Goal: Task Accomplishment & Management: Complete application form

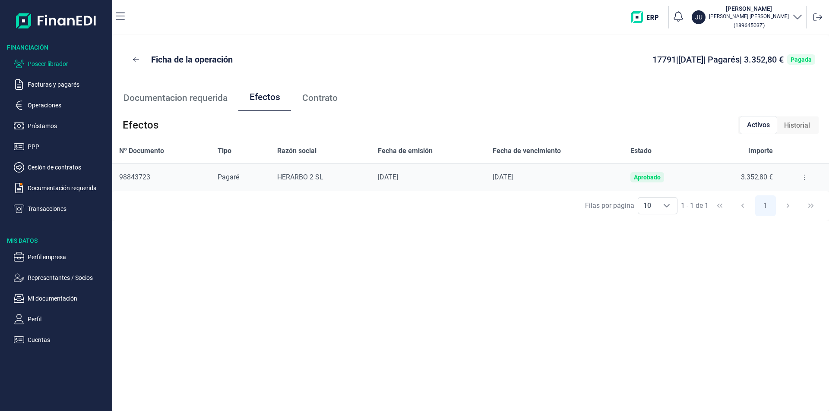
click at [61, 62] on p "Poseer librador" at bounding box center [68, 64] width 81 height 10
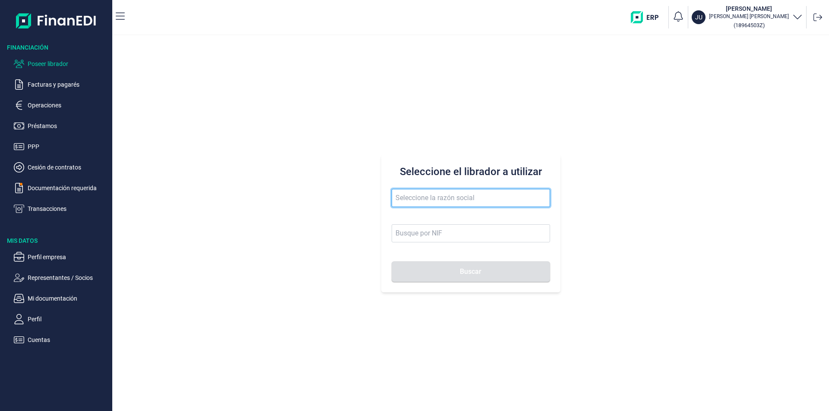
click at [397, 202] on input "text" at bounding box center [471, 198] width 158 height 18
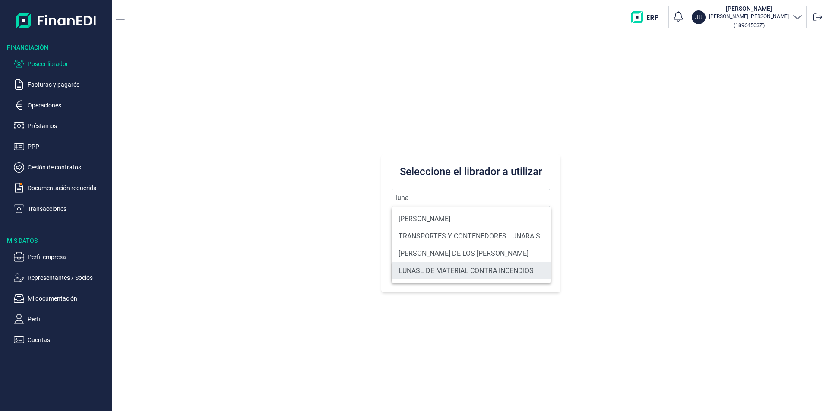
click at [436, 271] on li "LUNASL DE MATERIAL CONTRA INCENDIOS" at bounding box center [471, 270] width 159 height 17
type input "LUNASL DE MATERIAL CONTRA INCENDIOS"
type input "B24319618"
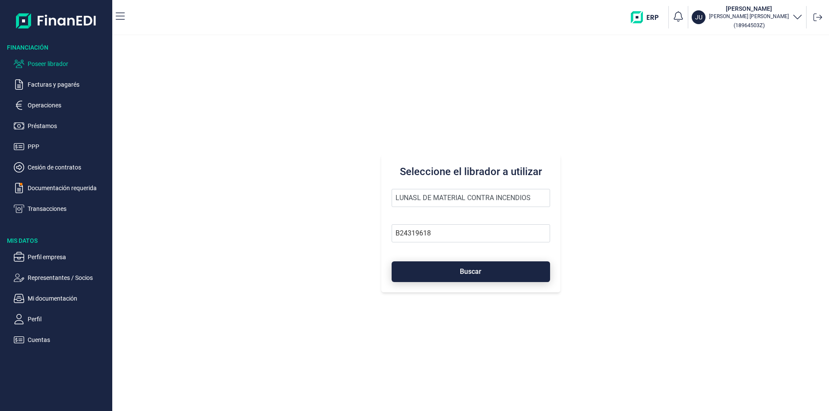
click at [468, 272] on span "Buscar" at bounding box center [471, 271] width 22 height 6
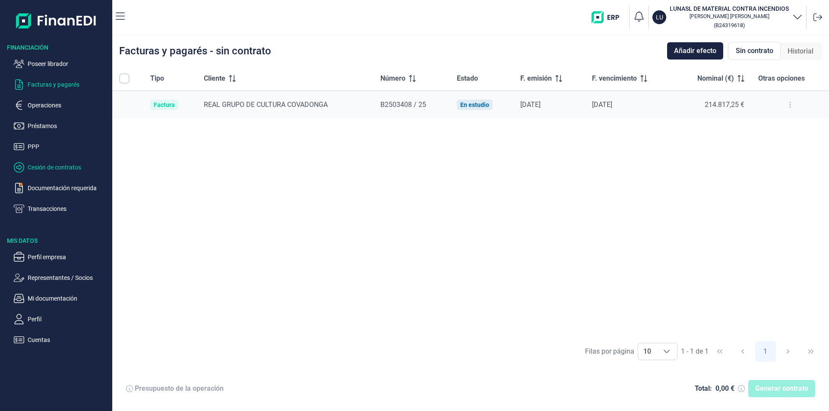
click at [44, 167] on p "Cesión de contratos" at bounding box center [68, 167] width 81 height 10
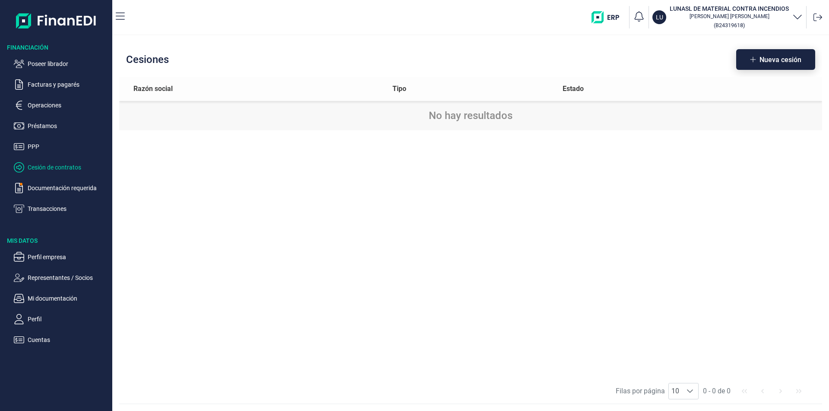
click at [761, 62] on span "Nueva cesión" at bounding box center [780, 60] width 42 height 6
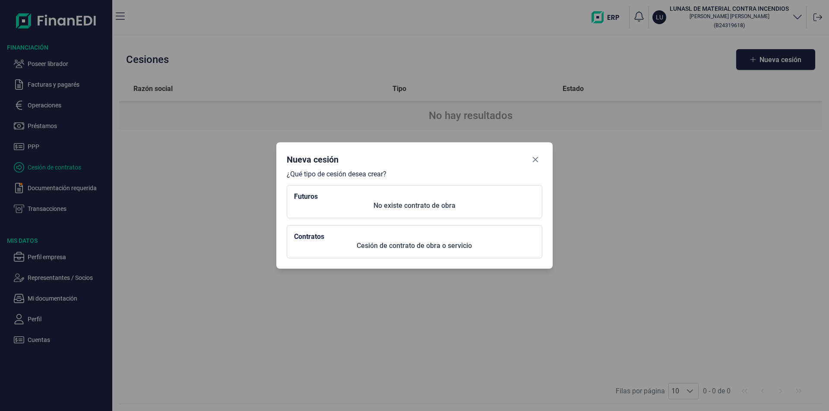
click at [335, 242] on p "Cesión de contrato de obra o servicio" at bounding box center [414, 246] width 241 height 10
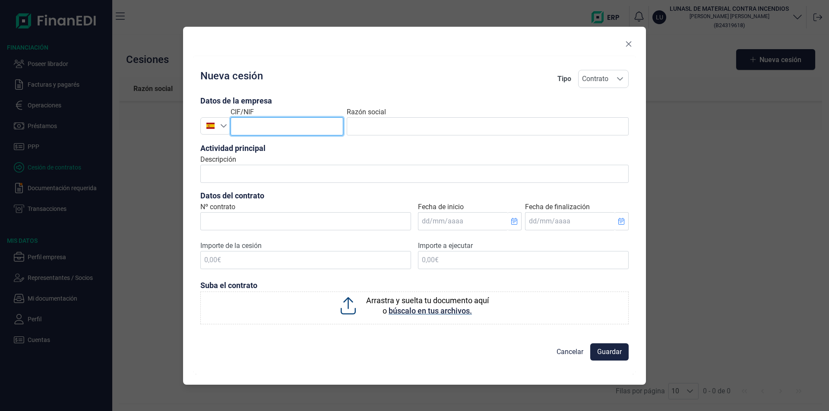
click at [249, 125] on input "text" at bounding box center [286, 126] width 113 height 18
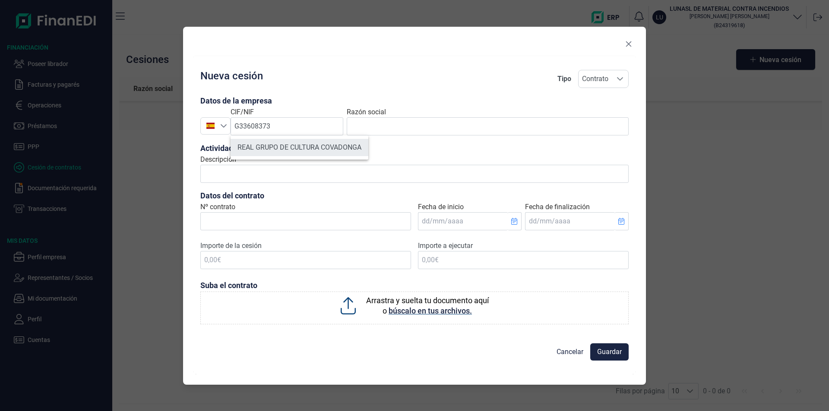
click at [276, 149] on li "REAL GRUPO DE CULTURA COVADONGA" at bounding box center [299, 147] width 138 height 17
type input "G33608373"
type input "REAL GRUPO DE CULTURA COVADONGA"
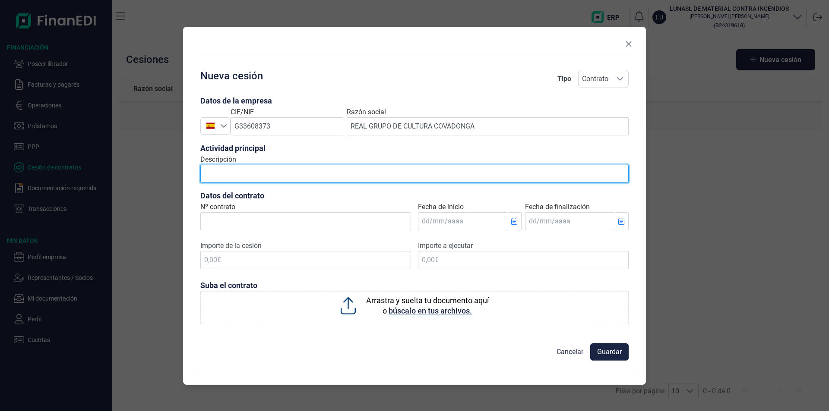
click at [215, 176] on input "Descripción" at bounding box center [414, 174] width 428 height 18
type input "t"
type input "r"
click at [204, 174] on input "proyecto de adaptación instalaciones sobre seguridad en caso de incendio" at bounding box center [414, 174] width 428 height 18
click at [268, 174] on input "trabajos proyecto de adaptación instalaciones sobre seguridad en caso de incend…" at bounding box center [414, 174] width 428 height 18
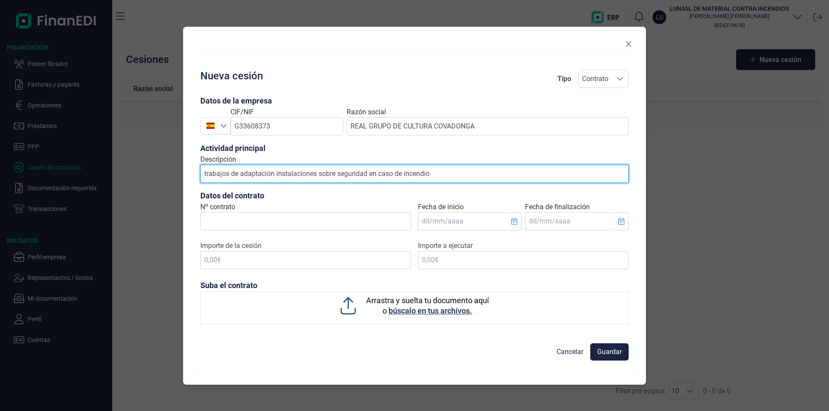
click at [430, 175] on input "trabajos de adaptación instalaciones sobre seguridad en caso de incendio" at bounding box center [414, 174] width 428 height 18
type input "trabajos de adaptación instalaciones sobre seguridad en caso de incendio en [GE…"
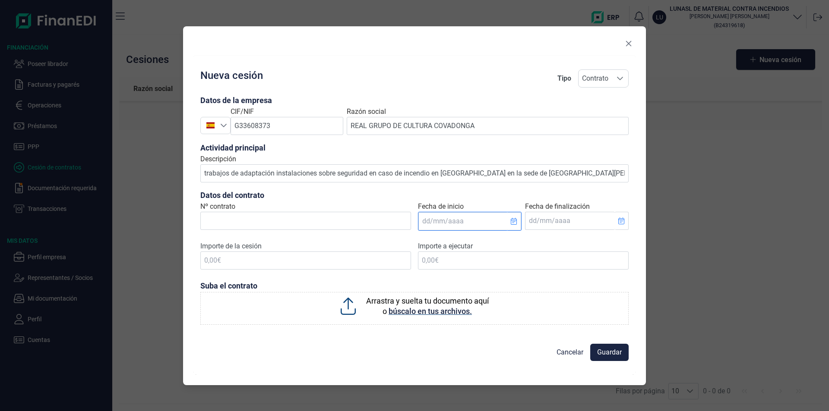
click at [427, 224] on input "Fecha de inicio" at bounding box center [462, 221] width 89 height 18
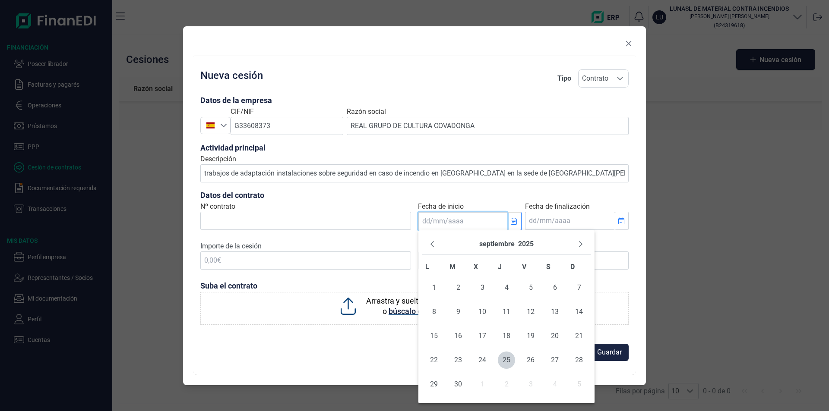
click at [427, 224] on input "Fecha de inicio" at bounding box center [462, 221] width 89 height 18
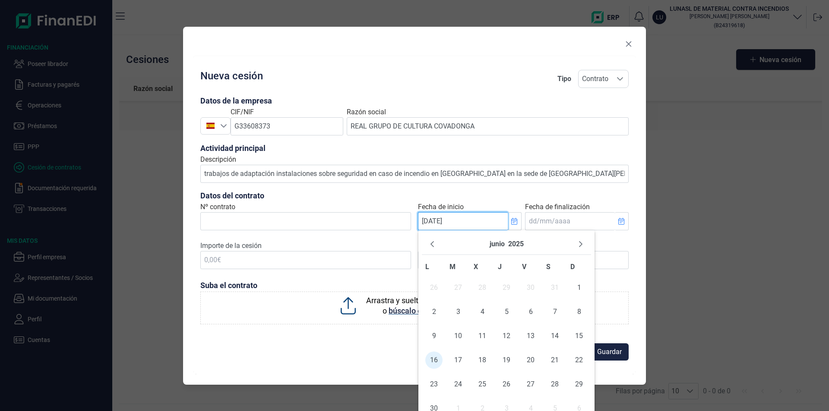
type input "[DATE]"
click at [538, 222] on input "Fecha de finalización" at bounding box center [569, 221] width 89 height 18
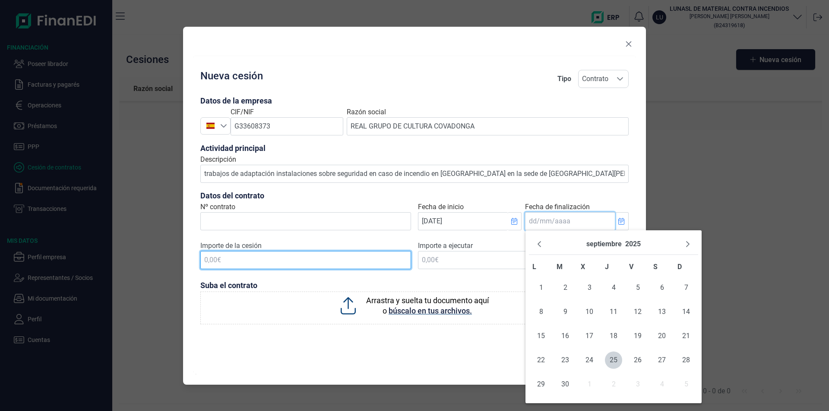
click at [216, 257] on input "text" at bounding box center [305, 260] width 211 height 18
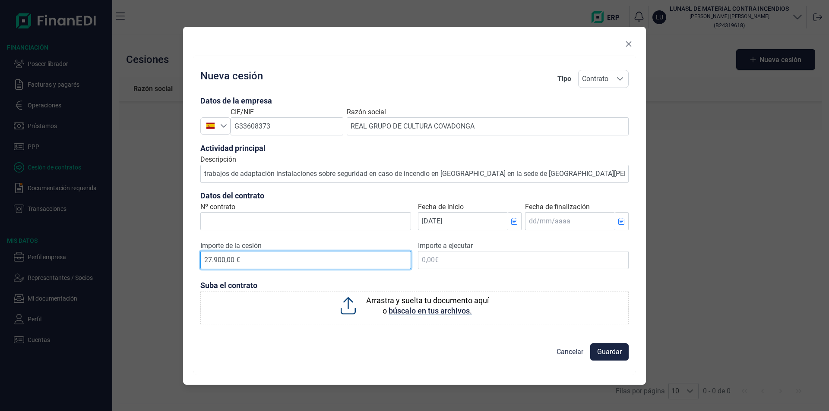
type input "279.000,00 €"
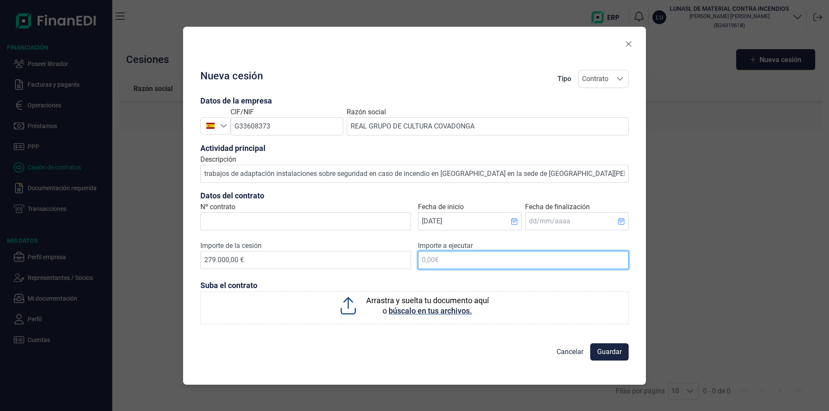
click at [434, 262] on input "text" at bounding box center [523, 260] width 211 height 18
type input "279.000,00 €"
click at [532, 223] on input "Fecha de finalización" at bounding box center [569, 221] width 89 height 18
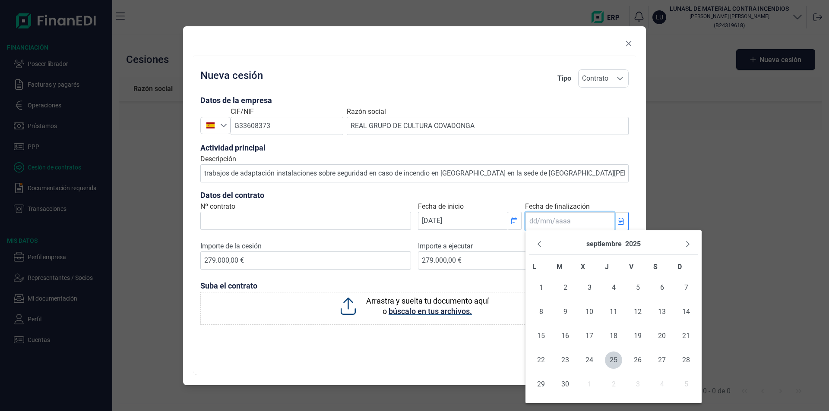
click at [532, 223] on input "Fecha de finalización" at bounding box center [569, 221] width 89 height 18
type input "[DATE]"
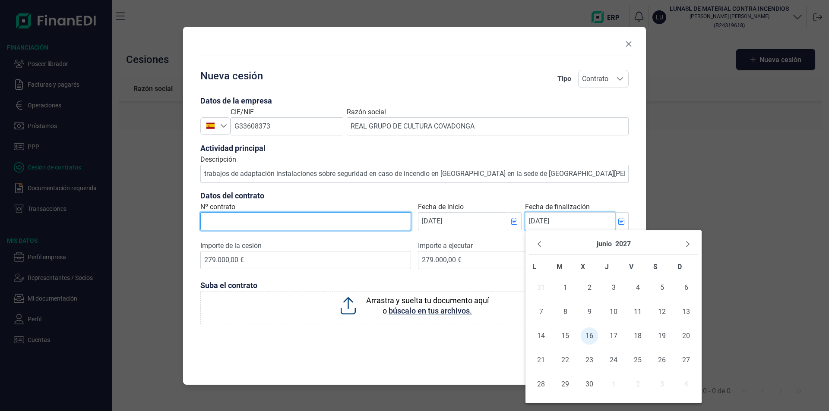
click at [234, 224] on input "Nº contrato" at bounding box center [305, 221] width 211 height 18
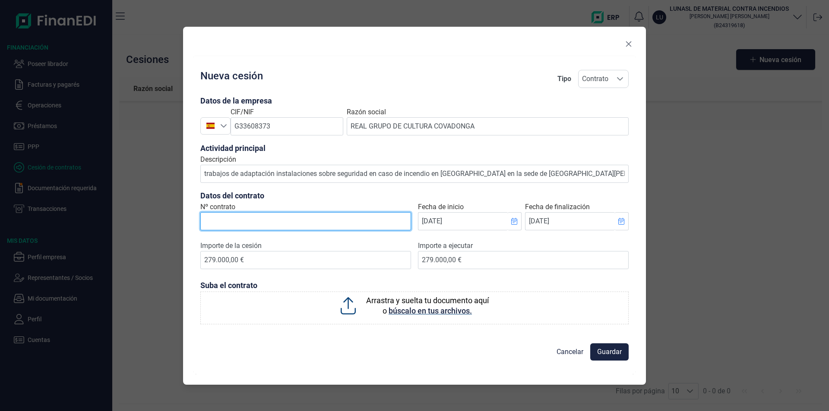
click at [224, 220] on input "Nº contrato" at bounding box center [305, 221] width 211 height 18
type input "a"
type input "D"
click at [234, 222] on input "Adaptacion pavellon Sur" at bounding box center [305, 221] width 211 height 18
click at [243, 224] on input "Adaptación pavellon Sur" at bounding box center [305, 221] width 211 height 18
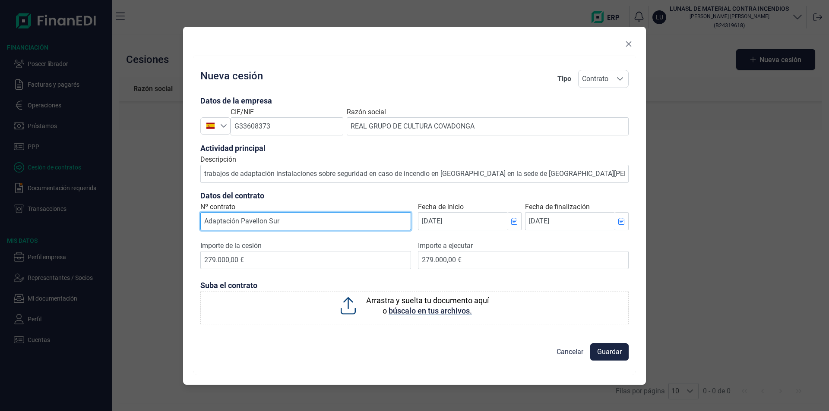
click at [262, 221] on input "Adaptación Pavellon Sur" at bounding box center [305, 221] width 211 height 18
click at [285, 219] on input "Adaptación Pavellón Sur" at bounding box center [305, 221] width 211 height 18
click at [241, 221] on input "Adaptación Pavellón Sur Las [PERSON_NAME] contrain" at bounding box center [305, 221] width 211 height 18
click at [402, 221] on input "Adaptación contraincendios del Pavellón Sur Las [PERSON_NAME] contrain" at bounding box center [305, 221] width 211 height 18
click at [312, 222] on input "Adaptación contraincendios del Pavellón Sur Las [PERSON_NAME]" at bounding box center [305, 221] width 211 height 18
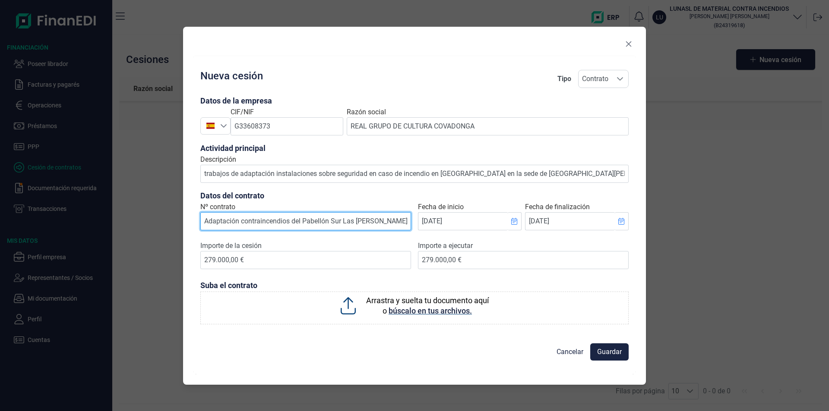
click at [390, 220] on input "Adaptación contraincendios del Pabellón Sur Las [PERSON_NAME]" at bounding box center [305, 221] width 211 height 18
type input "Adaptación contraincendios del Pabellón Sur Las [PERSON_NAME]"
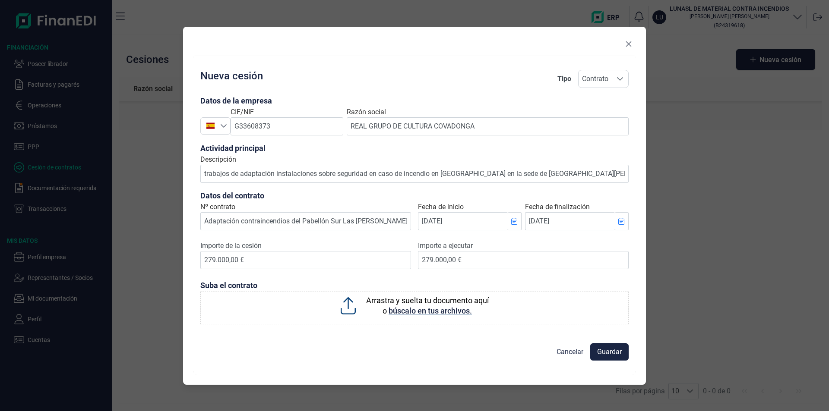
click at [423, 311] on span "búscalo en tus archivos." at bounding box center [429, 310] width 83 height 9
click at [423, 294] on input "Arrastra y suelta tu documento aquí o búscalo en tus archivos." at bounding box center [414, 293] width 428 height 3
type input "C:\fakepath\CONTRATO REAL GRUPO CULTURA COVADONGA.pdf"
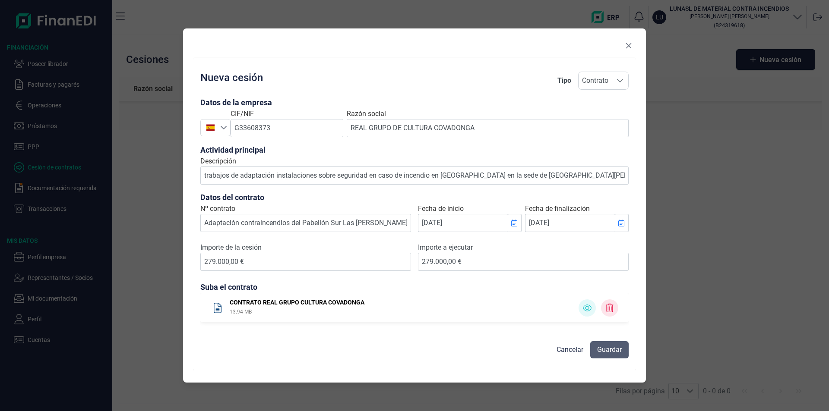
click at [607, 349] on span "Guardar" at bounding box center [609, 350] width 25 height 10
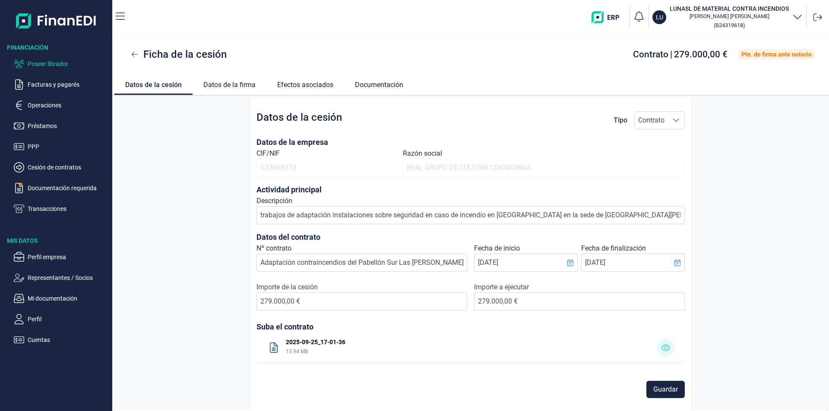
click at [56, 63] on p "Poseer librador" at bounding box center [68, 64] width 81 height 10
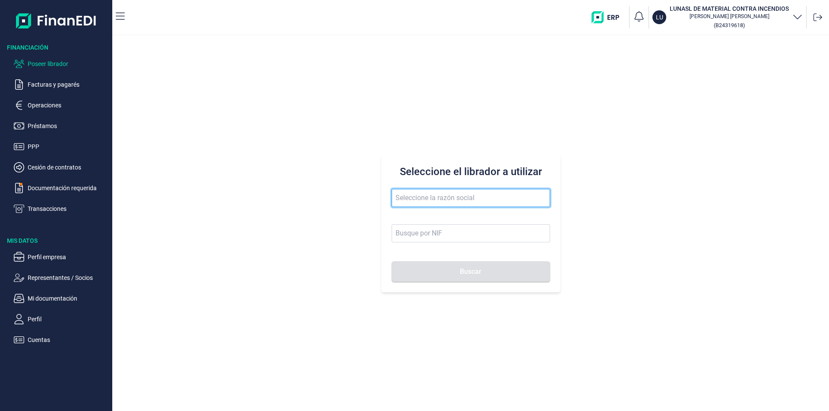
click at [423, 200] on input "text" at bounding box center [471, 198] width 158 height 18
click at [433, 219] on form "un2 ms [PERSON_NAME]" at bounding box center [471, 235] width 158 height 93
click at [423, 197] on input "un2 ms" at bounding box center [471, 198] width 158 height 18
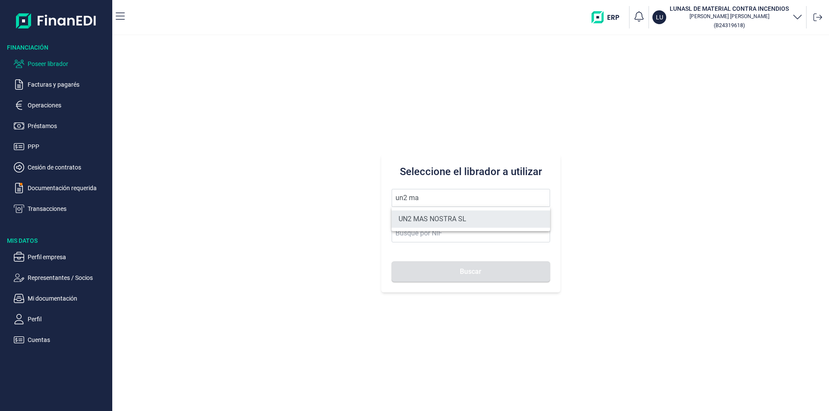
click at [435, 219] on li "UN2 MAS NOSTRA SL" at bounding box center [471, 219] width 158 height 17
type input "UN2 MAS NOSTRA SL"
type input "B19775030"
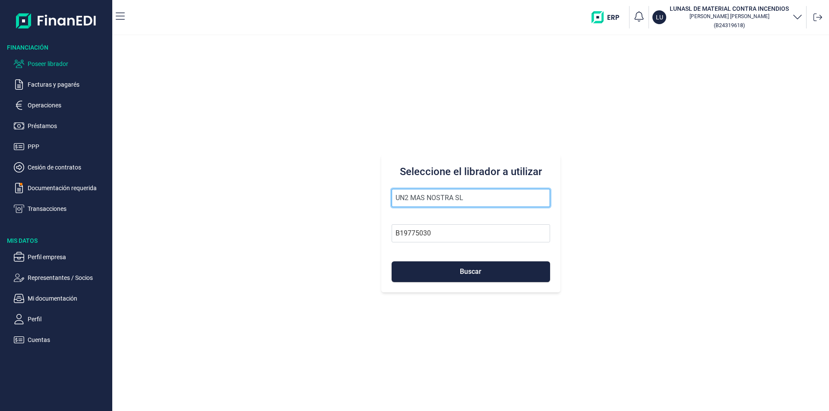
drag, startPoint x: 411, startPoint y: 198, endPoint x: 466, endPoint y: 193, distance: 54.6
click at [413, 197] on input "UN2 MAS NOSTRA SL" at bounding box center [471, 198] width 158 height 18
drag, startPoint x: 471, startPoint y: 194, endPoint x: 382, endPoint y: 195, distance: 88.9
click at [382, 195] on div "Seleccione el librador a utilizar UN2 MAS NOSTRA SL B19775030 Buscar" at bounding box center [470, 224] width 179 height 138
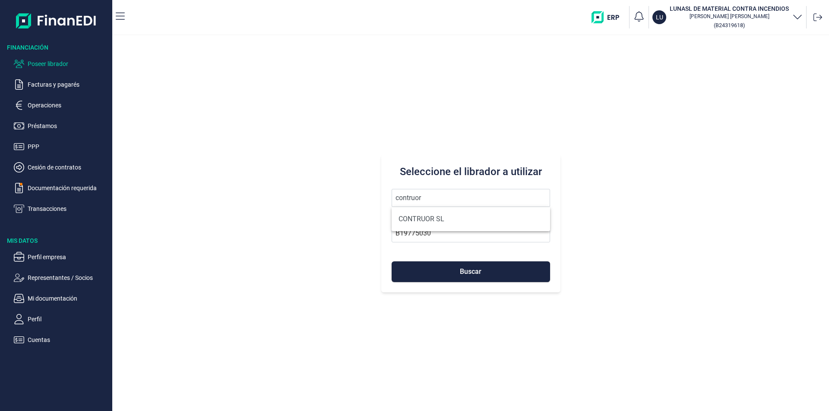
click at [412, 222] on li "CONTRUOR SL" at bounding box center [471, 219] width 158 height 17
type input "CONTRUOR SL"
type input "B02897700"
click at [432, 271] on button "Buscar" at bounding box center [471, 272] width 158 height 21
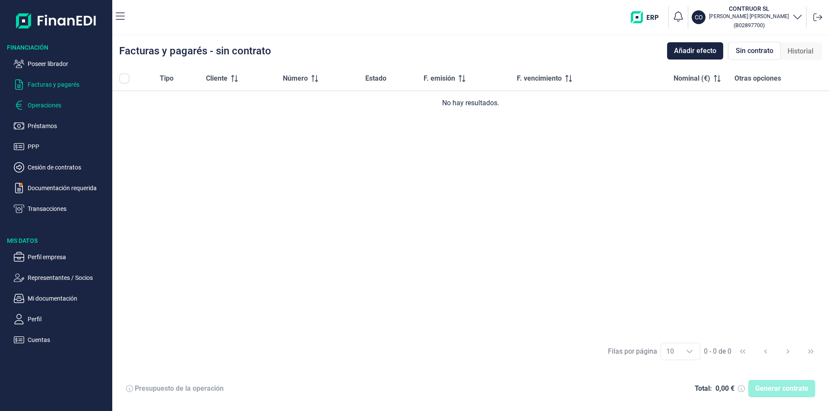
click at [47, 104] on p "Operaciones" at bounding box center [68, 105] width 81 height 10
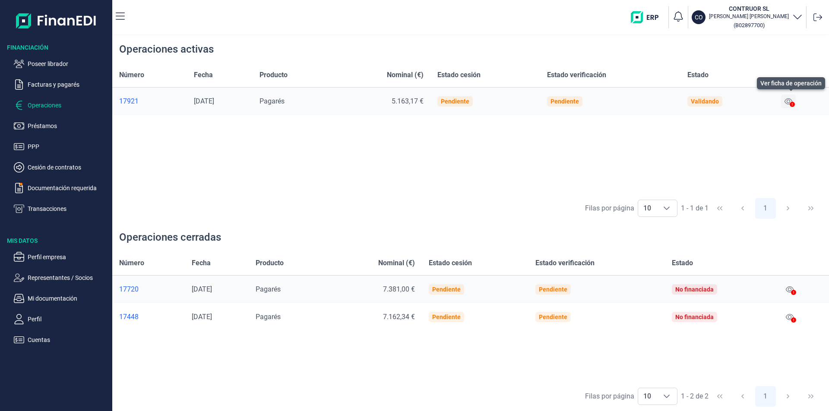
click at [789, 101] on icon at bounding box center [788, 101] width 8 height 6
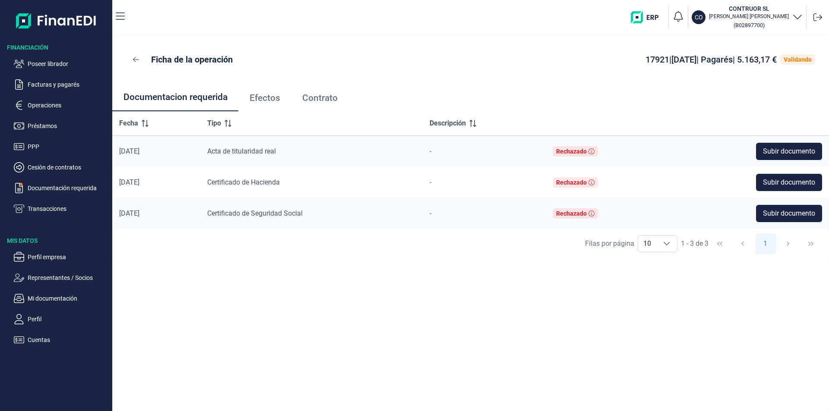
click at [277, 98] on span "Efectos" at bounding box center [264, 98] width 31 height 9
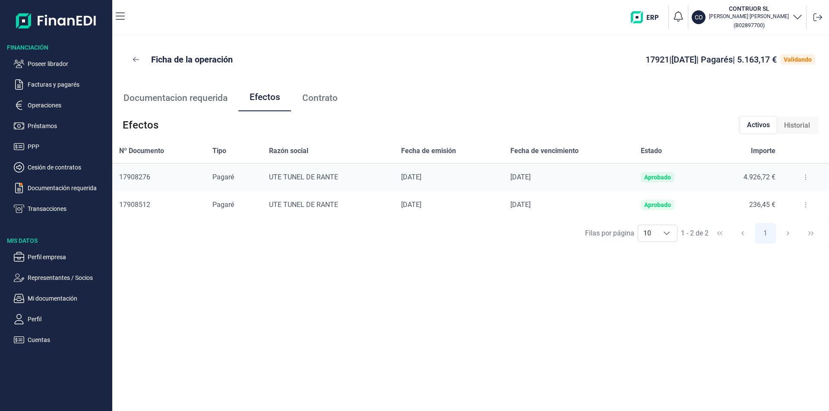
click at [799, 176] on button at bounding box center [806, 177] width 16 height 14
click at [789, 199] on span "Detalles efecto" at bounding box center [776, 199] width 39 height 9
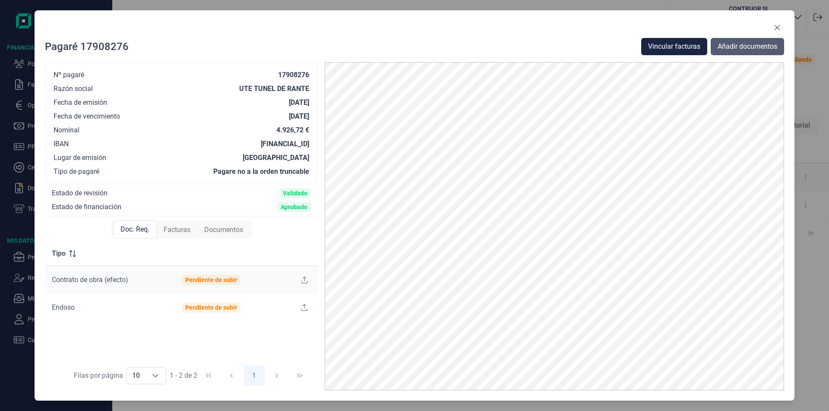
click at [728, 48] on span "Añadir documentos" at bounding box center [747, 46] width 60 height 10
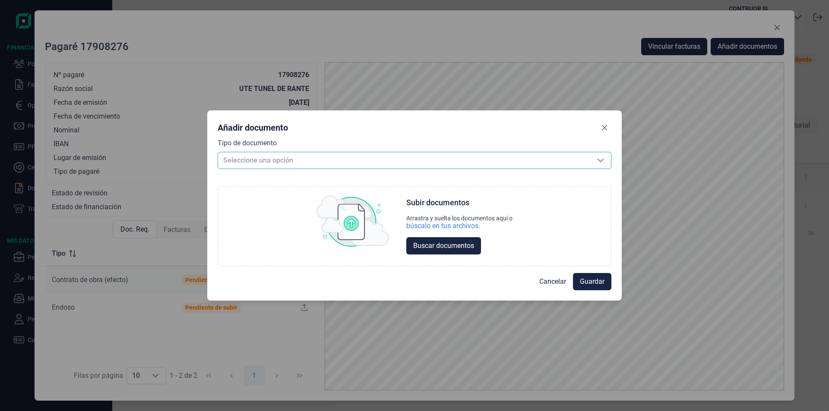
click at [263, 161] on span "Seleccione una opción" at bounding box center [404, 160] width 372 height 16
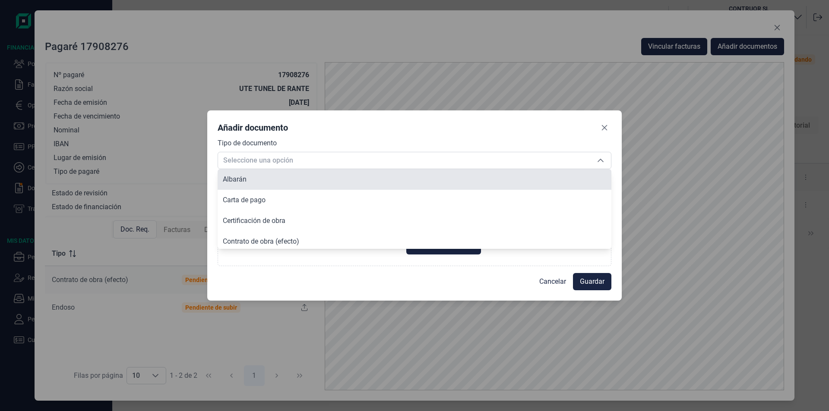
click at [244, 183] on span "Albarán" at bounding box center [235, 179] width 24 height 8
type input "Albarán"
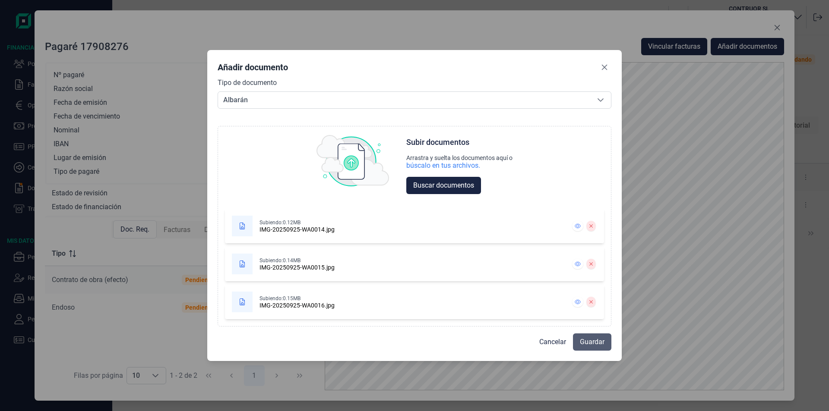
click at [595, 344] on span "Guardar" at bounding box center [592, 342] width 25 height 10
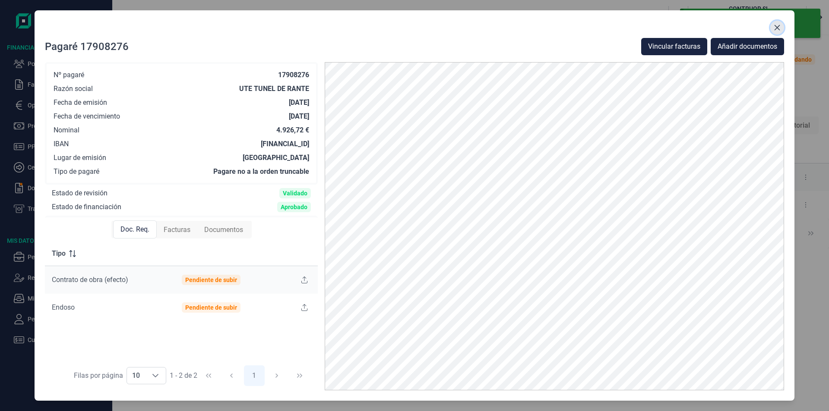
click at [777, 25] on icon "Close" at bounding box center [777, 27] width 7 height 7
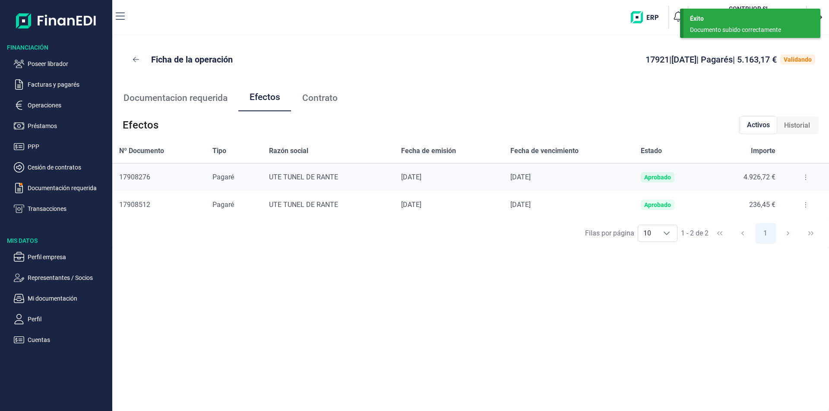
click at [805, 204] on icon at bounding box center [806, 205] width 2 height 7
click at [780, 227] on span "Detalles efecto" at bounding box center [776, 226] width 39 height 9
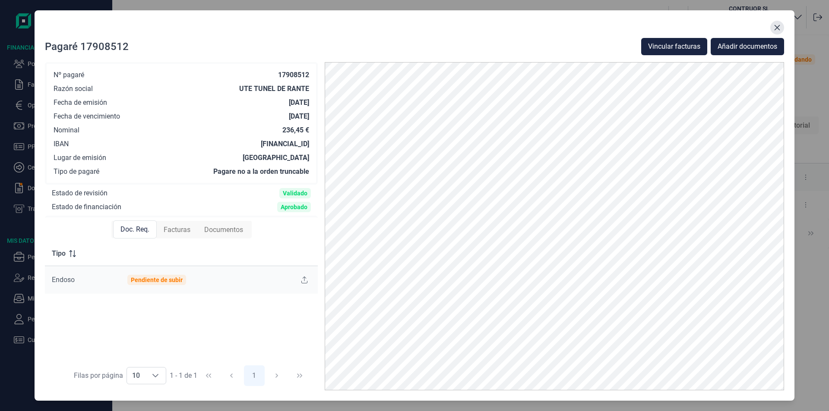
click at [778, 29] on icon "Close" at bounding box center [777, 28] width 6 height 6
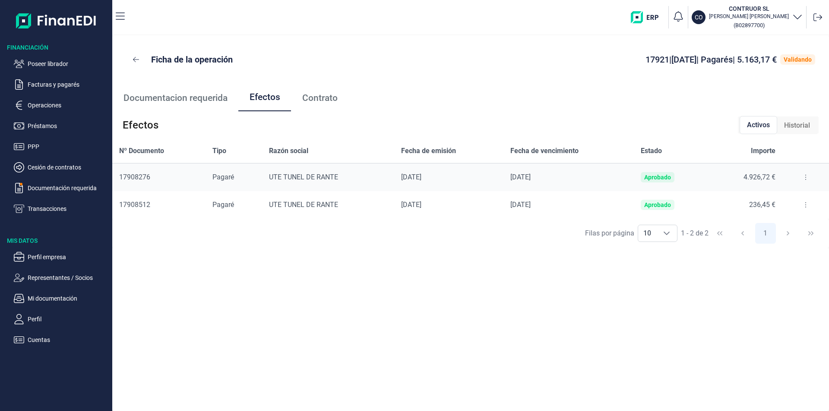
click at [536, 280] on div "Ficha de la operación 17921 | [DATE] | Pagarés | 5.163,17 € Validando Documenta…" at bounding box center [470, 223] width 717 height 376
